Goal: Register for event/course

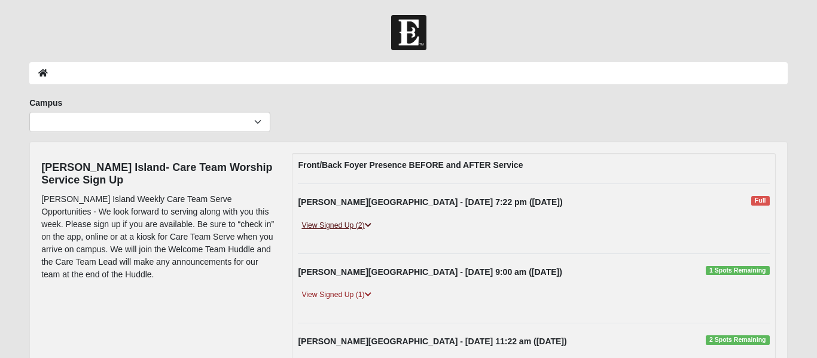
click at [357, 226] on link "View Signed Up (2)" at bounding box center [336, 226] width 77 height 13
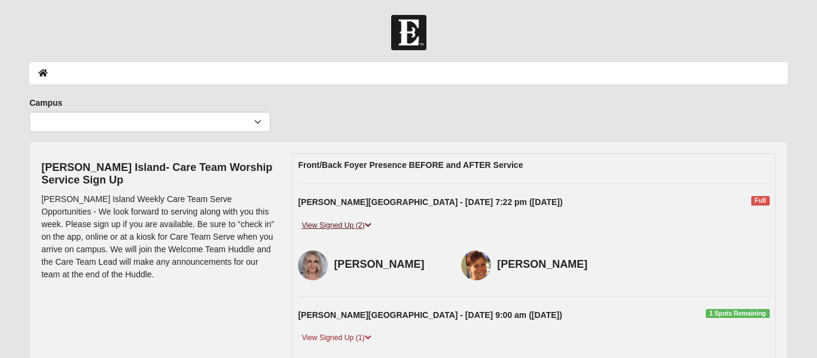
click at [357, 226] on link "View Signed Up (2)" at bounding box center [336, 226] width 77 height 13
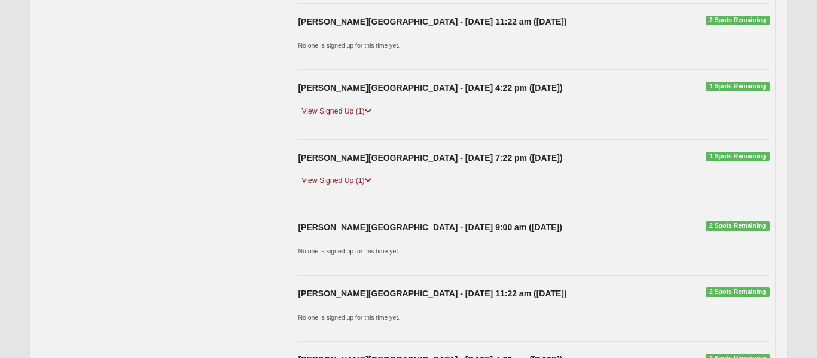
scroll to position [343, 0]
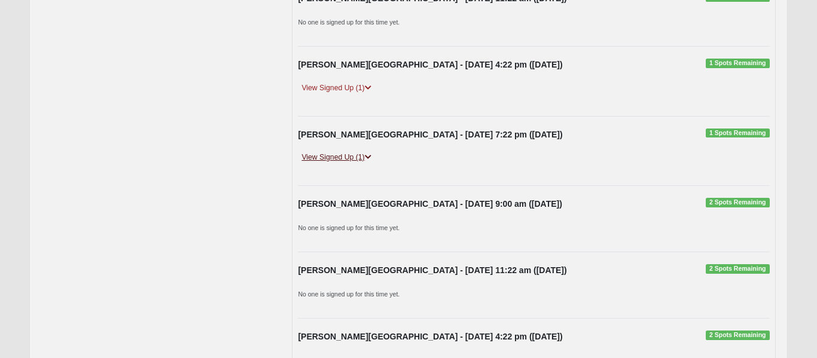
click at [370, 158] on icon at bounding box center [368, 157] width 7 height 7
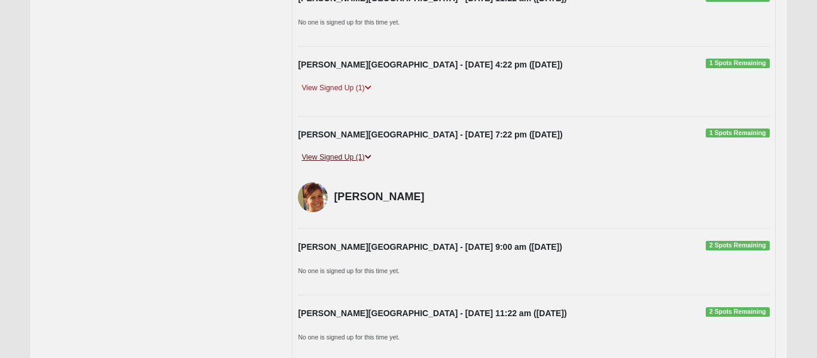
click at [369, 159] on icon at bounding box center [368, 157] width 7 height 7
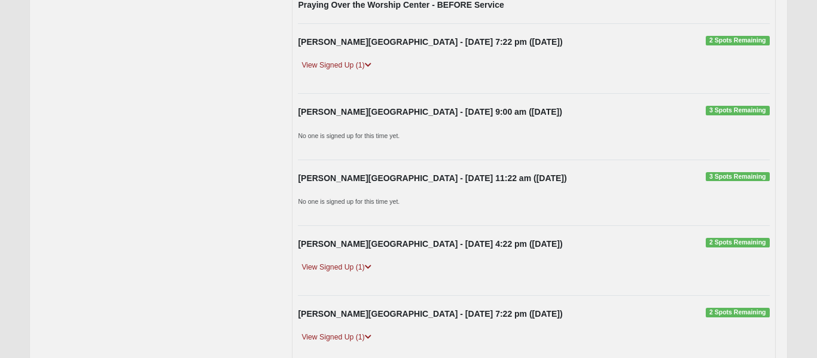
scroll to position [1320, 0]
click at [366, 75] on div "View Signed Up (1)" at bounding box center [533, 71] width 489 height 22
click at [368, 66] on icon at bounding box center [368, 65] width 7 height 7
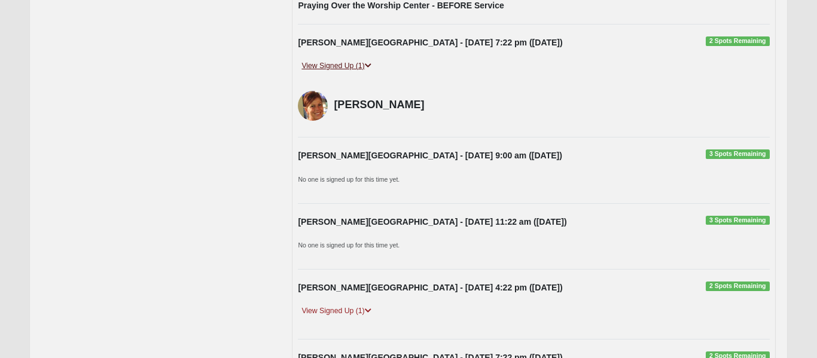
click at [367, 66] on icon at bounding box center [368, 65] width 7 height 7
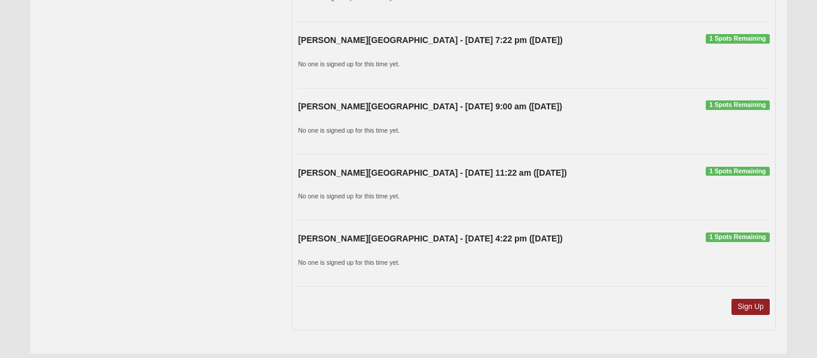
scroll to position [6766, 0]
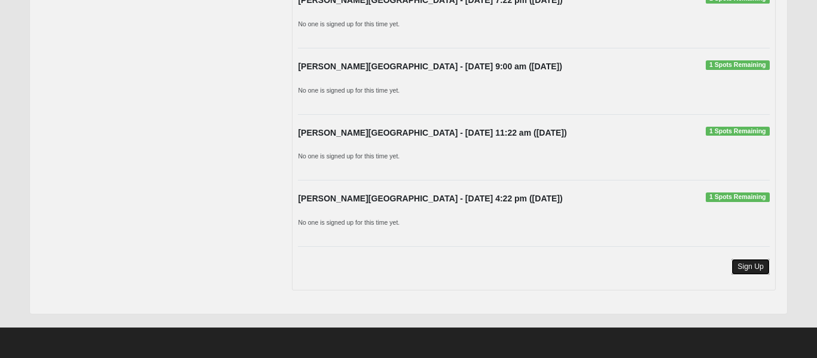
click at [738, 270] on link "Sign Up" at bounding box center [751, 267] width 38 height 16
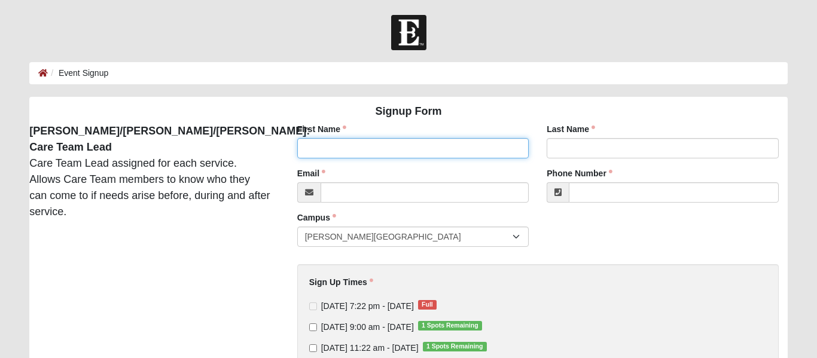
click at [422, 153] on input "First Name" at bounding box center [413, 148] width 232 height 20
type input "[PERSON_NAME]"
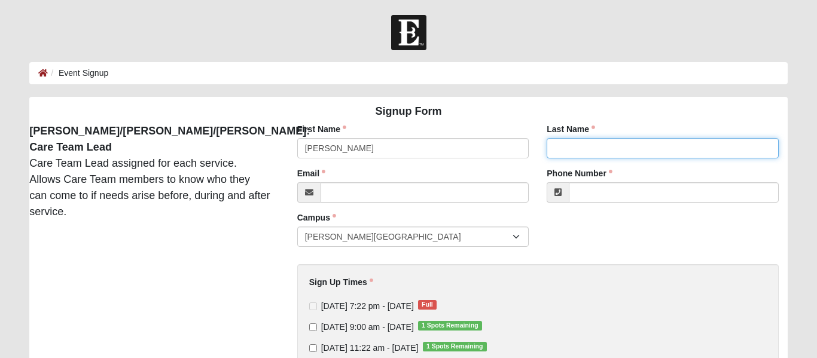
type input "Farmer"
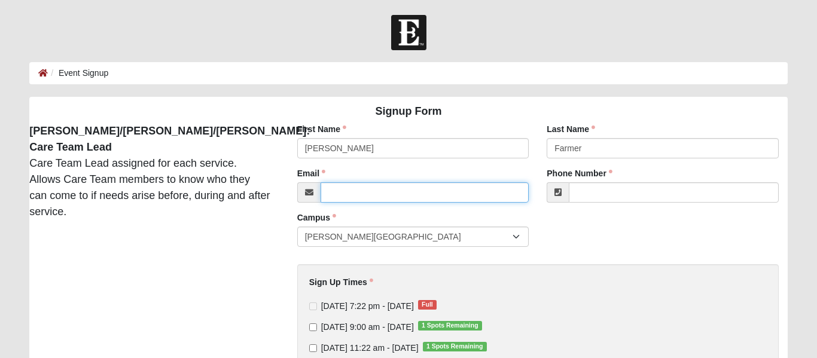
type input "[PERSON_NAME][EMAIL_ADDRESS][DOMAIN_NAME]"
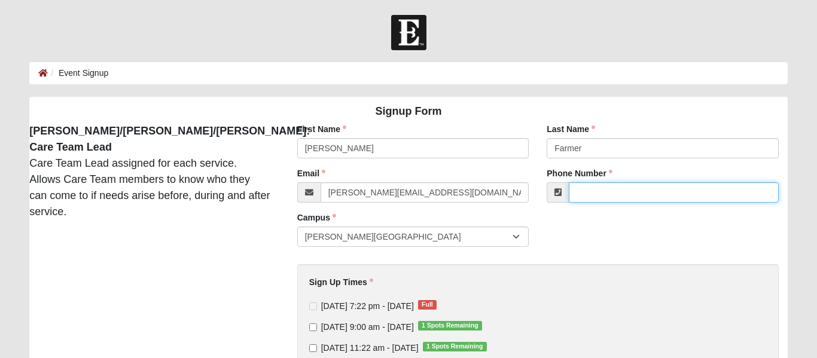
click at [595, 196] on input "Phone Number" at bounding box center [674, 192] width 210 height 20
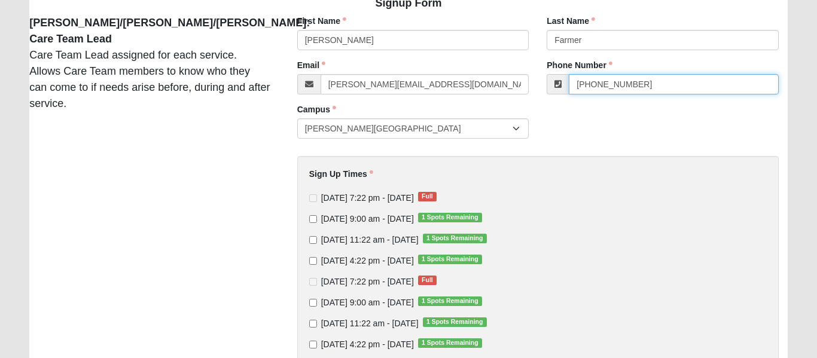
scroll to position [141, 0]
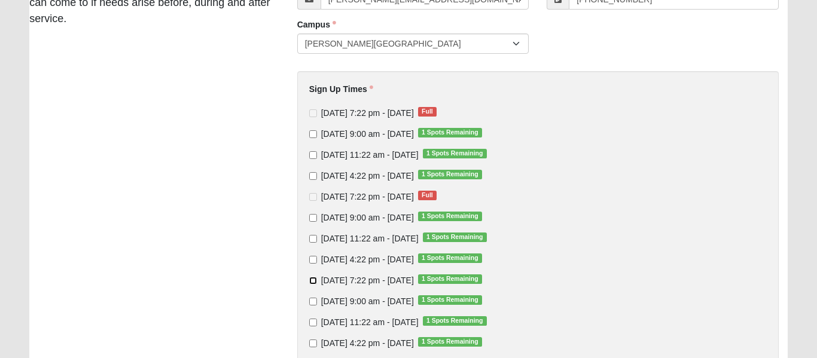
type input "[PHONE_NUMBER]"
click at [309, 281] on input "[DATE] 7:22 pm - [DATE] 1 Spots Remaining" at bounding box center [313, 281] width 8 height 8
checkbox input "true"
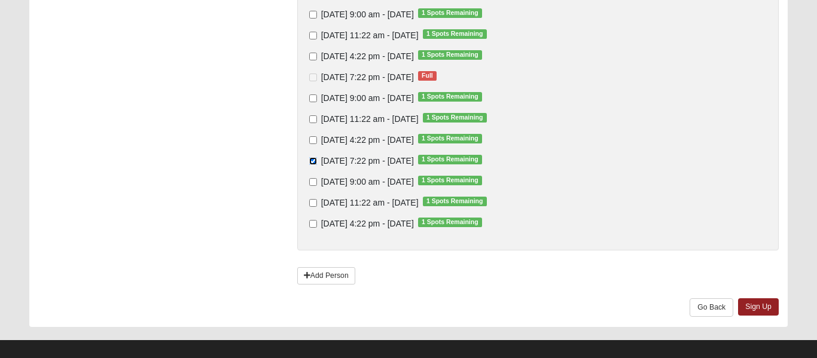
scroll to position [325, 0]
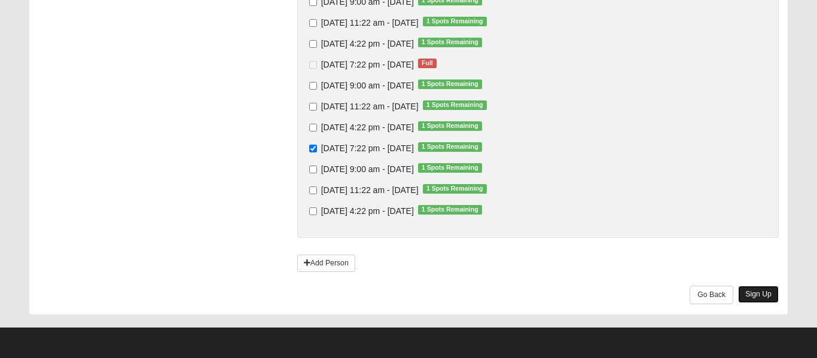
click at [755, 291] on link "Sign Up" at bounding box center [758, 294] width 41 height 17
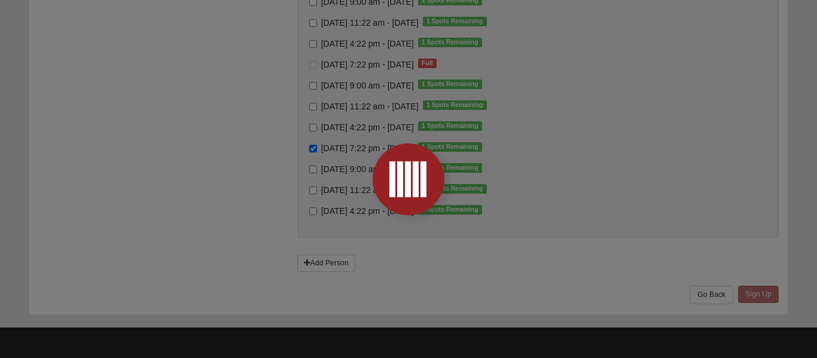
scroll to position [0, 0]
